Goal: Task Accomplishment & Management: Use online tool/utility

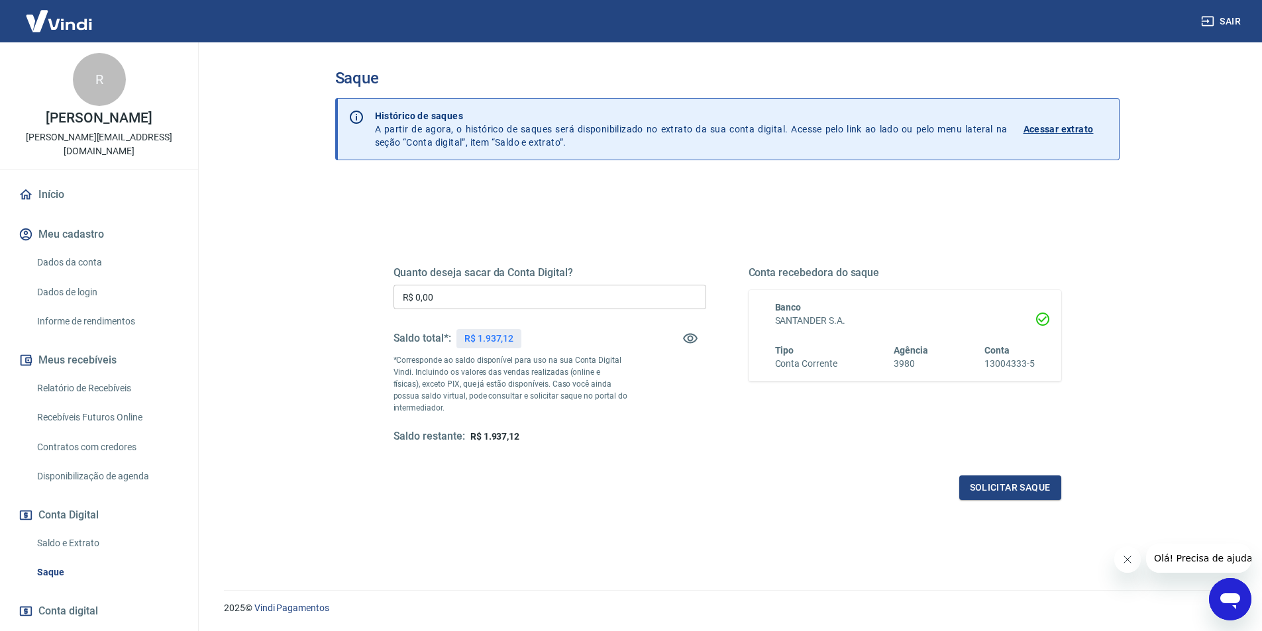
click at [437, 295] on input "R$ 0,00" at bounding box center [549, 297] width 313 height 25
type input "R$ 1.937,12"
click at [1021, 488] on button "Solicitar saque" at bounding box center [1010, 488] width 102 height 25
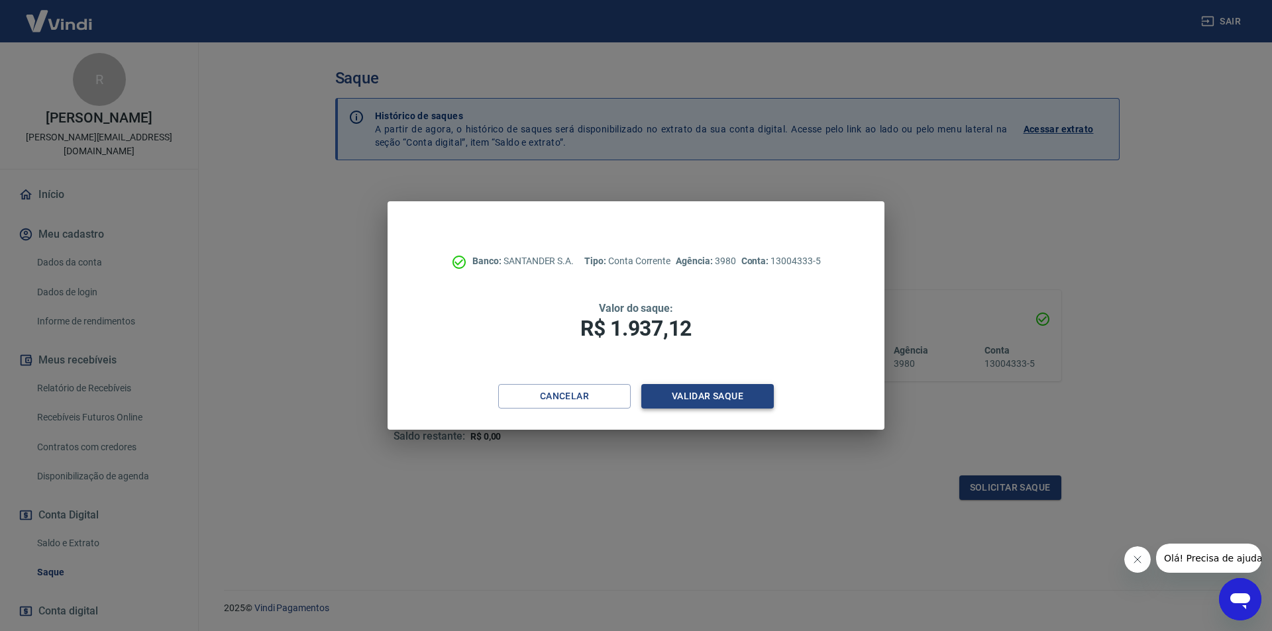
click at [703, 395] on button "Validar saque" at bounding box center [707, 396] width 132 height 25
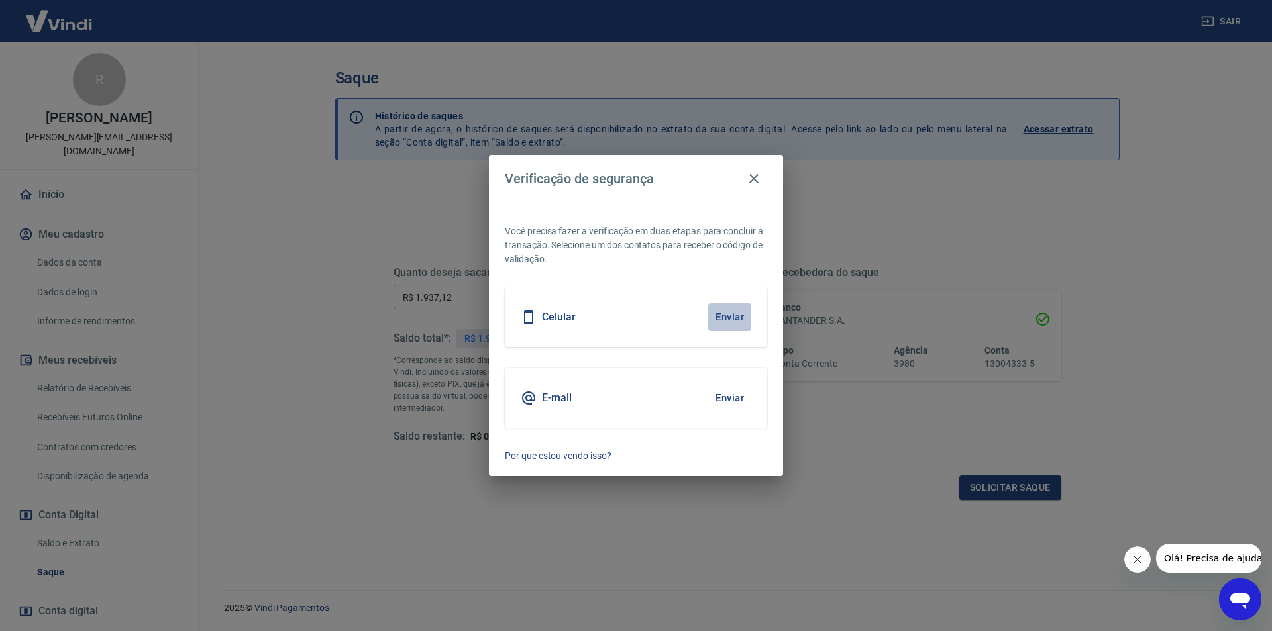
click at [728, 319] on button "Enviar" at bounding box center [729, 317] width 43 height 28
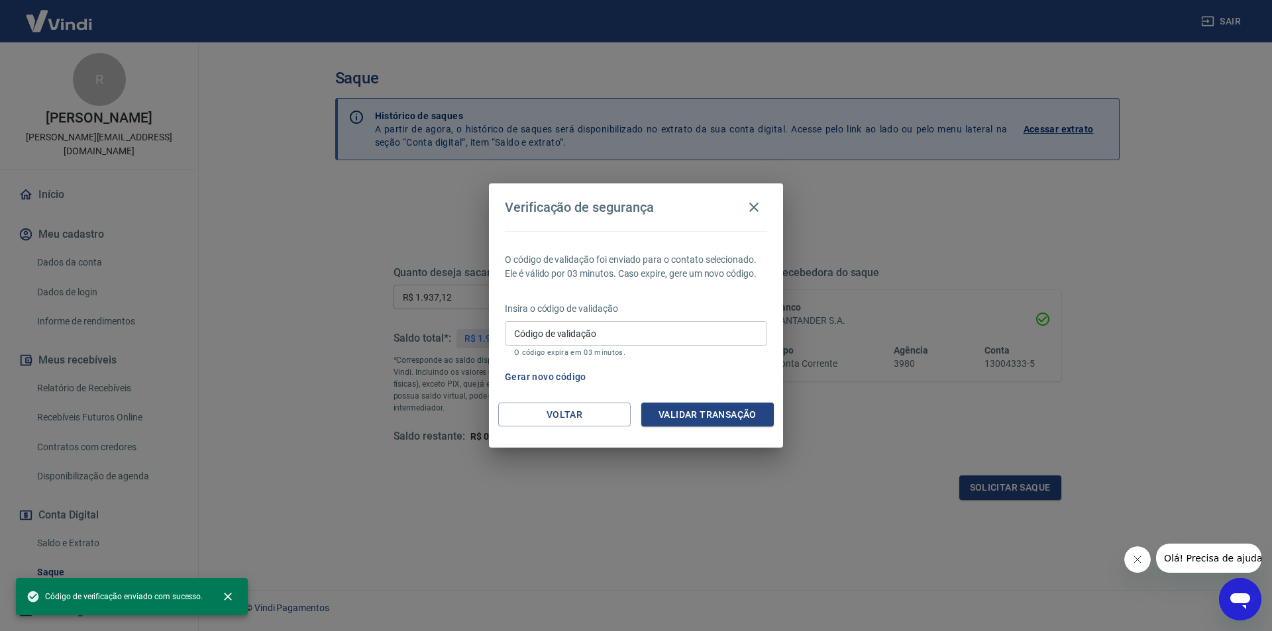
click at [584, 331] on div "Código de validação Código de validação O código expira em 03 minutos." at bounding box center [636, 339] width 262 height 36
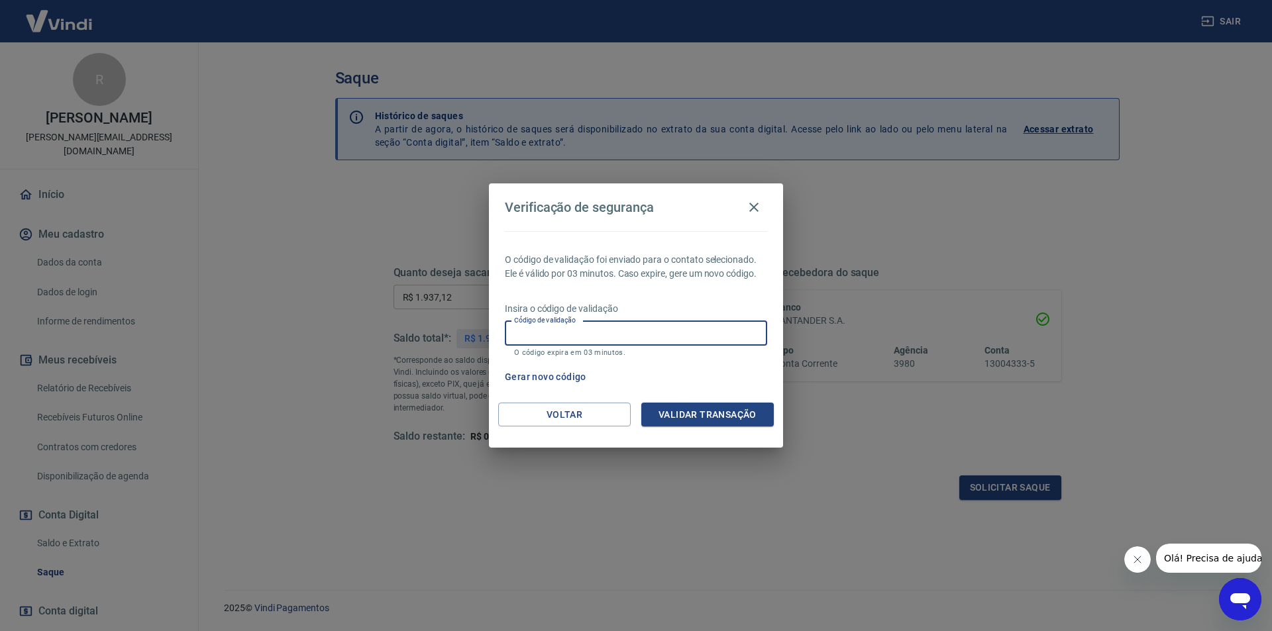
click at [851, 470] on div "Verificação de segurança O código de validação foi enviado para o contato selec…" at bounding box center [636, 315] width 1272 height 631
click at [529, 337] on input "Código de validação" at bounding box center [636, 333] width 262 height 25
click at [755, 212] on icon "button" at bounding box center [754, 207] width 16 height 16
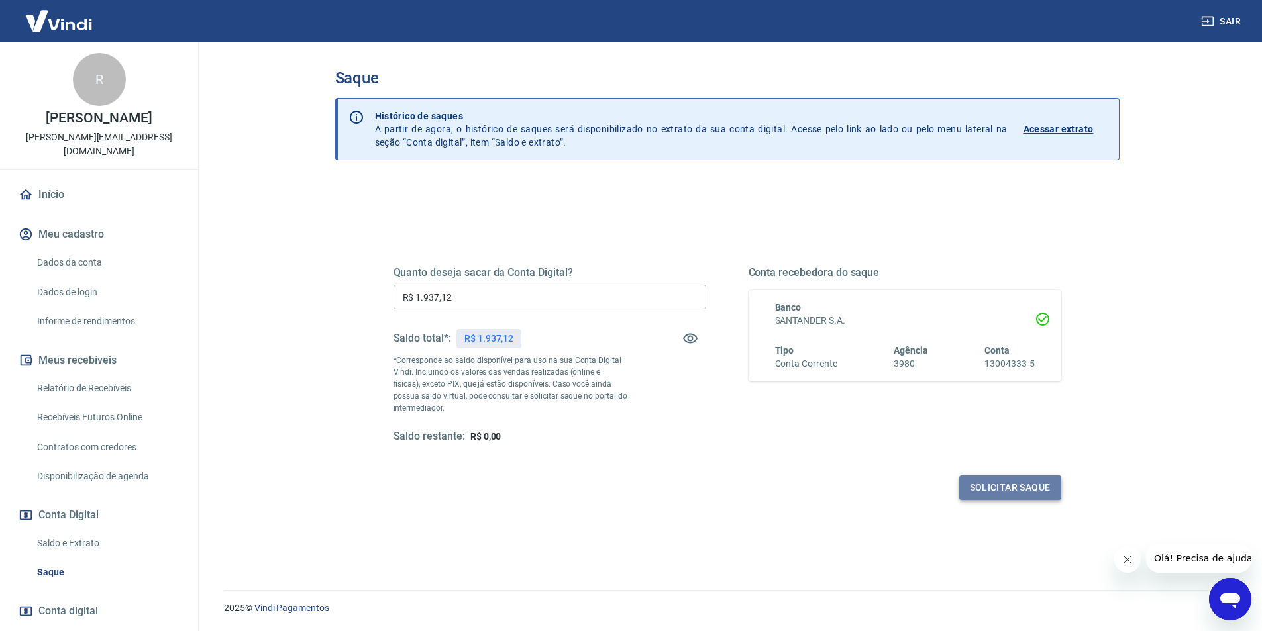
click at [990, 486] on button "Solicitar saque" at bounding box center [1010, 488] width 102 height 25
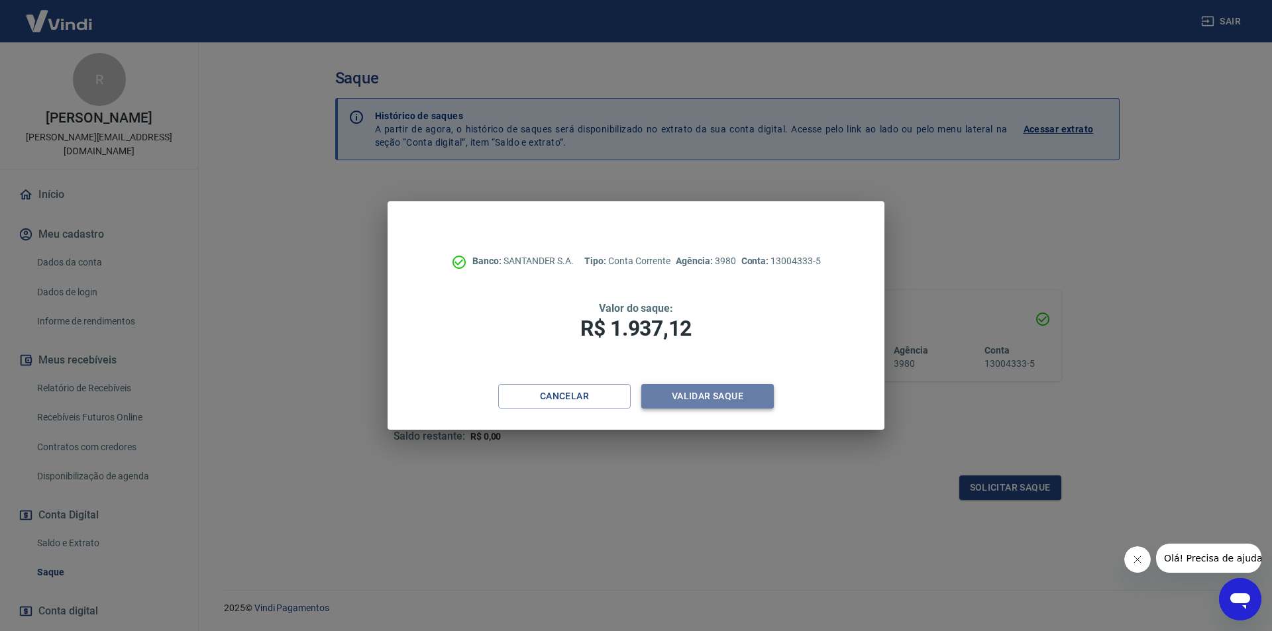
click at [713, 388] on button "Validar saque" at bounding box center [707, 396] width 132 height 25
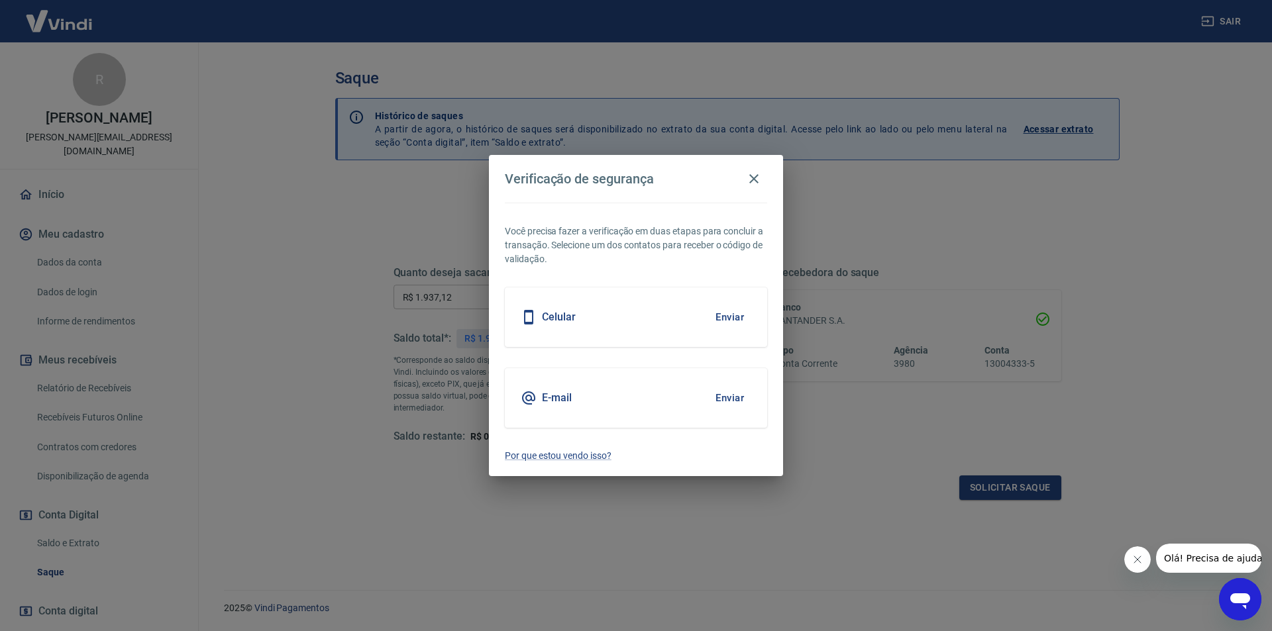
click at [732, 398] on button "Enviar" at bounding box center [729, 398] width 43 height 28
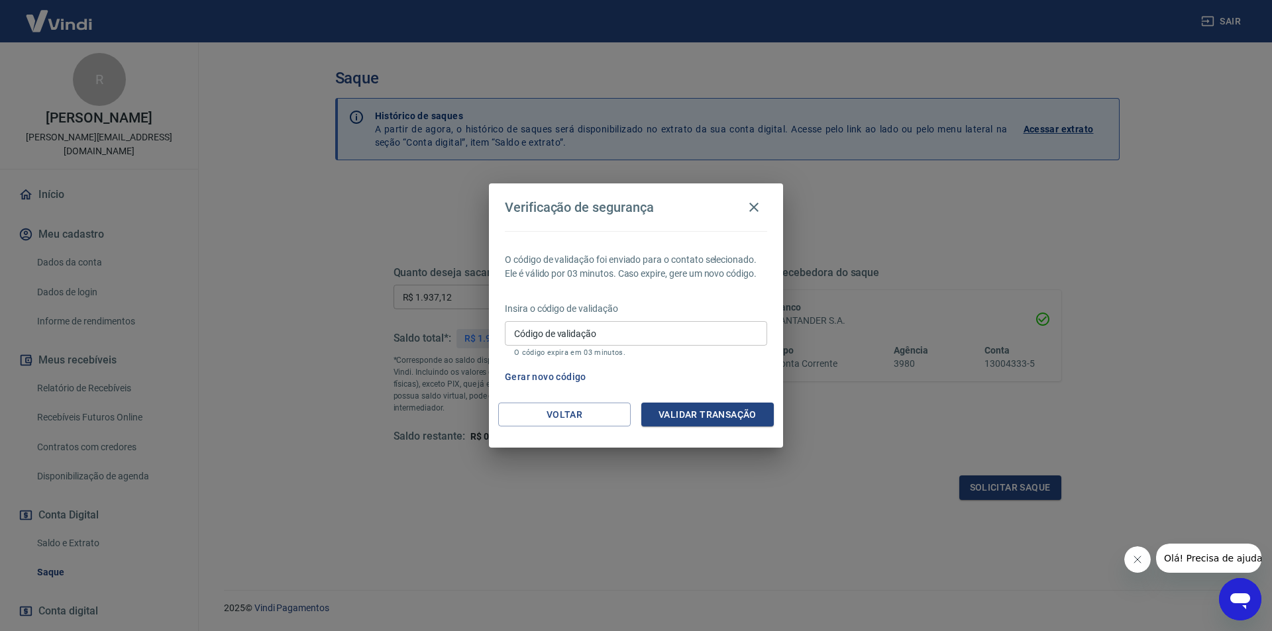
click at [654, 337] on input "Código de validação" at bounding box center [636, 333] width 262 height 25
type input "947131"
click at [684, 416] on button "Validar transação" at bounding box center [707, 415] width 132 height 25
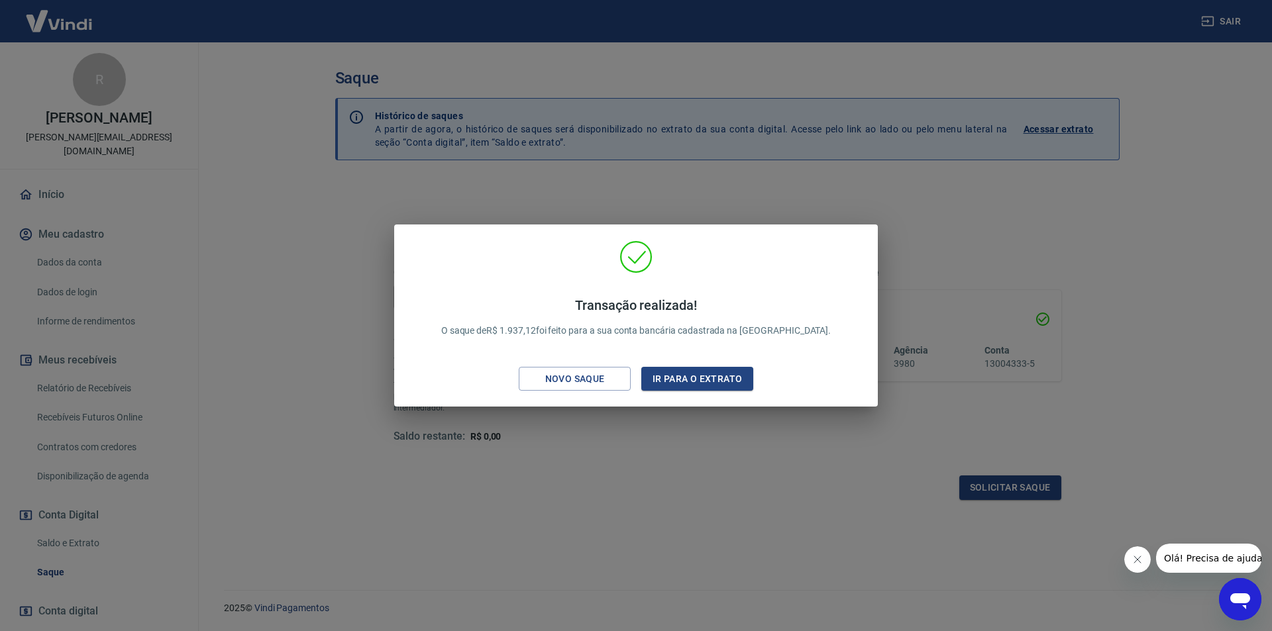
click at [1136, 553] on button "Fechar mensagem da empresa" at bounding box center [1136, 560] width 26 height 26
click at [777, 549] on div "Transação realizada! O saque de R$ 1.937,12 foi feito para a sua conta bancária…" at bounding box center [636, 315] width 1272 height 631
